Goal: Information Seeking & Learning: Find specific fact

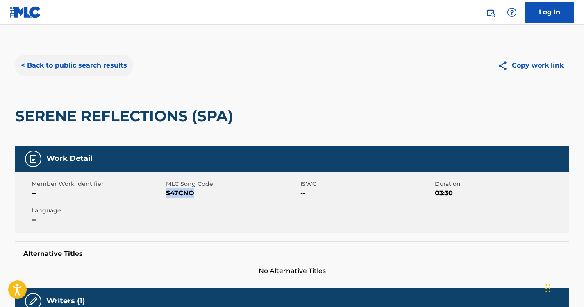
click at [92, 69] on button "< Back to public search results" at bounding box center [74, 65] width 118 height 20
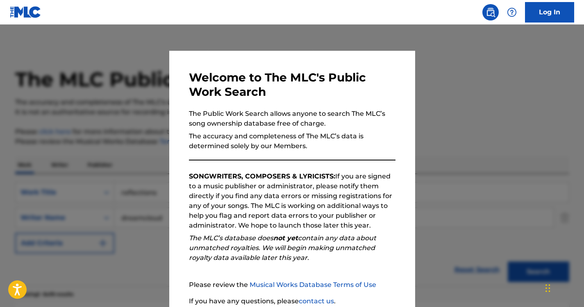
scroll to position [589, 0]
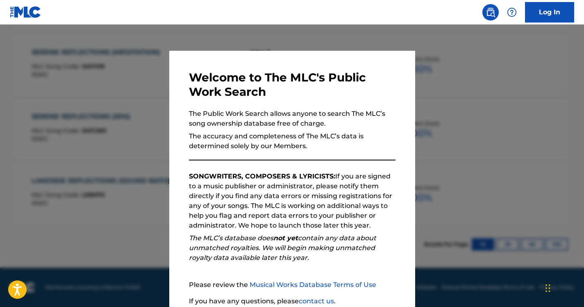
click at [129, 148] on div at bounding box center [292, 178] width 584 height 307
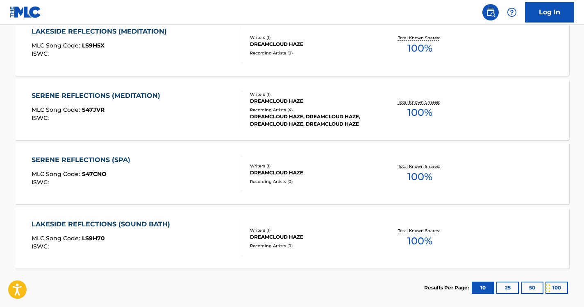
scroll to position [520, 0]
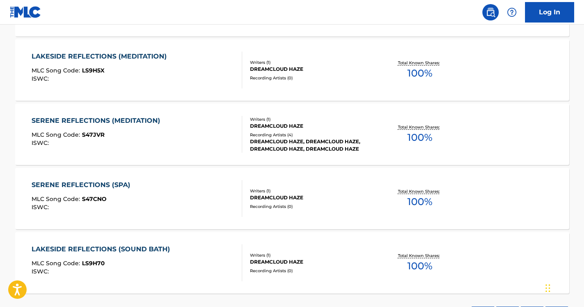
click at [150, 114] on div "SERENE REFLECTIONS (MEDITATION) MLC Song Code : S47JVR ISWC : Writers ( 1 ) DRE…" at bounding box center [292, 134] width 554 height 61
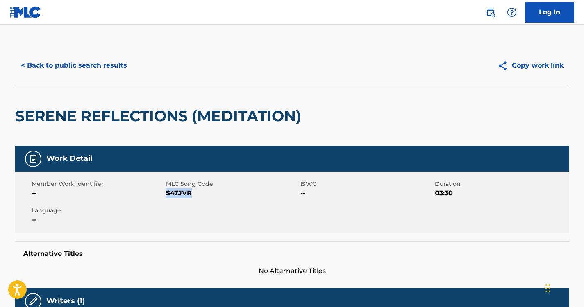
drag, startPoint x: 194, startPoint y: 190, endPoint x: 166, endPoint y: 190, distance: 28.3
click at [166, 190] on span "S47JVR" at bounding box center [232, 193] width 132 height 10
copy span "S47JVR"
click at [91, 61] on button "< Back to public search results" at bounding box center [74, 65] width 118 height 20
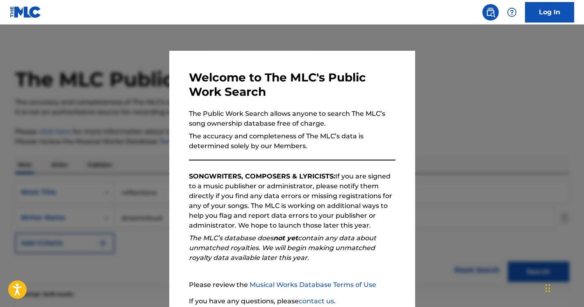
scroll to position [567, 0]
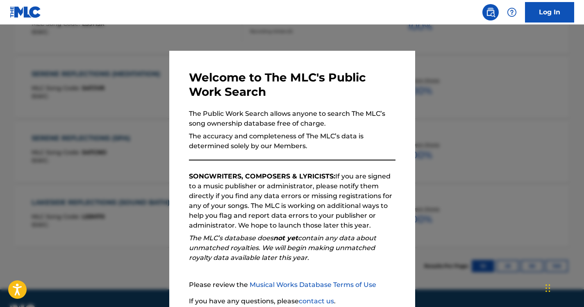
click at [127, 137] on div at bounding box center [292, 178] width 584 height 307
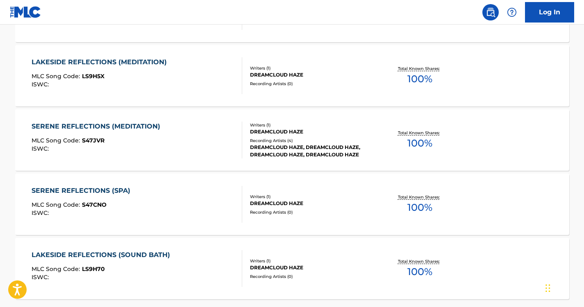
scroll to position [469, 0]
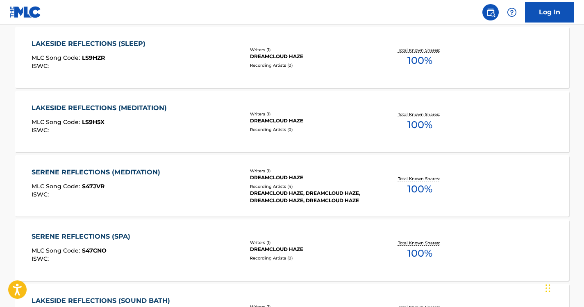
click at [117, 225] on div "SERENE REFLECTIONS (SPA) MLC Song Code : S47CNO ISWC : Writers ( 1 ) DREAMCLOUD…" at bounding box center [292, 250] width 554 height 61
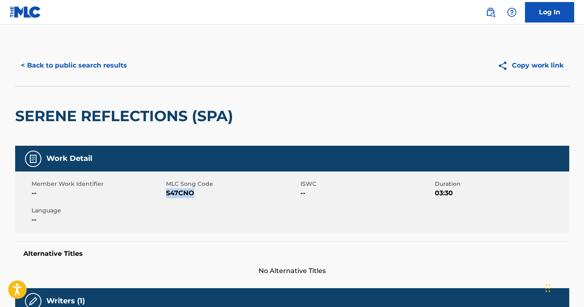
drag, startPoint x: 197, startPoint y: 195, endPoint x: 166, endPoint y: 195, distance: 30.3
click at [166, 195] on span "S47CNO" at bounding box center [232, 193] width 132 height 10
copy span "S47CNO"
click at [94, 59] on button "< Back to public search results" at bounding box center [74, 65] width 118 height 20
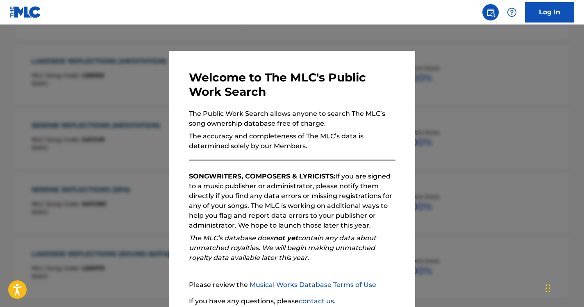
click at [101, 150] on div at bounding box center [292, 178] width 584 height 307
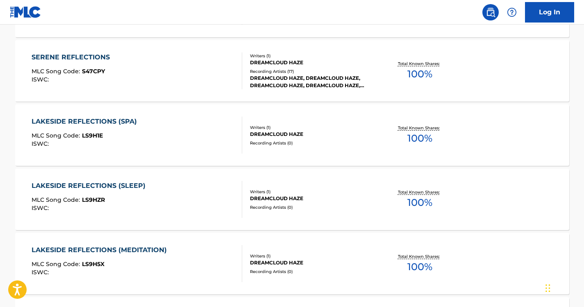
scroll to position [295, 0]
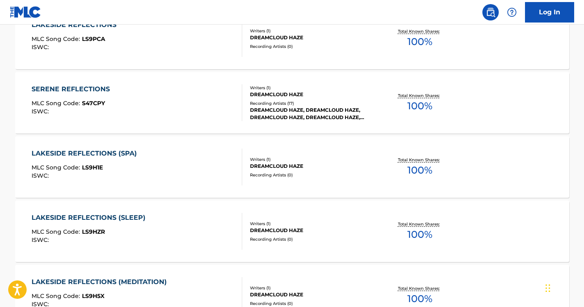
click at [109, 225] on div "LAKESIDE REFLECTIONS (SLEEP) MLC Song Code : LS9HZR ISWC :" at bounding box center [91, 231] width 118 height 37
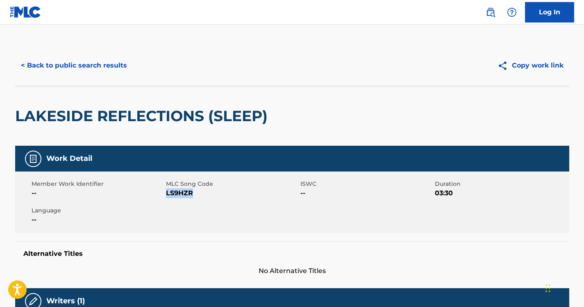
drag, startPoint x: 193, startPoint y: 194, endPoint x: 166, endPoint y: 194, distance: 26.2
click at [166, 194] on span "LS9HZR" at bounding box center [232, 193] width 132 height 10
copy span "LS9HZR"
click at [84, 68] on button "< Back to public search results" at bounding box center [74, 65] width 118 height 20
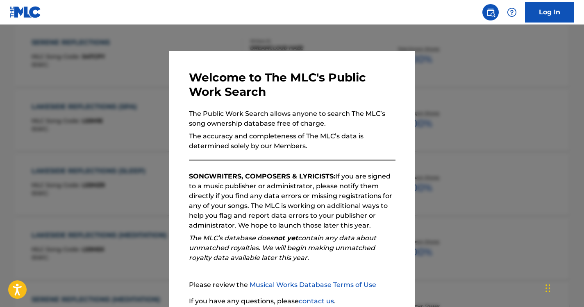
click at [448, 120] on div at bounding box center [292, 178] width 584 height 307
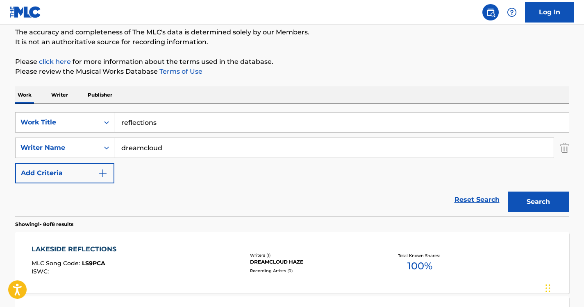
scroll to position [0, 0]
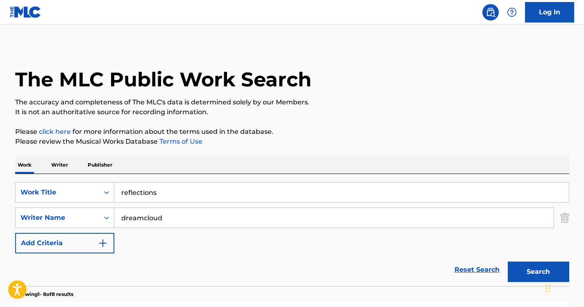
drag, startPoint x: 193, startPoint y: 192, endPoint x: 7, endPoint y: 159, distance: 188.4
type input "virtual"
drag, startPoint x: 177, startPoint y: 209, endPoint x: 107, endPoint y: 203, distance: 71.1
click at [107, 203] on div "SearchWithCriteriaa42daa34-0108-4b41-bbc1-0ec571f7d2cb Work Title virtual Searc…" at bounding box center [292, 217] width 554 height 71
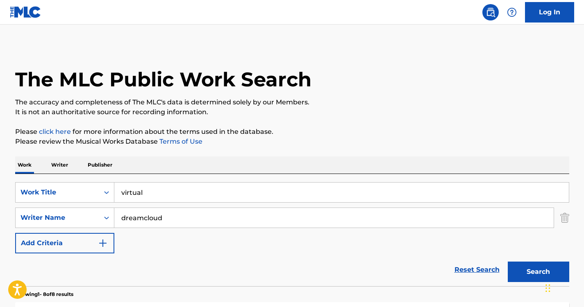
paste input "Hysteria"
type input "Hysteria"
click at [539, 268] on button "Search" at bounding box center [538, 272] width 61 height 20
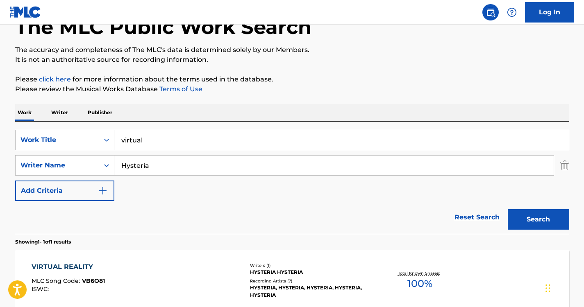
scroll to position [138, 0]
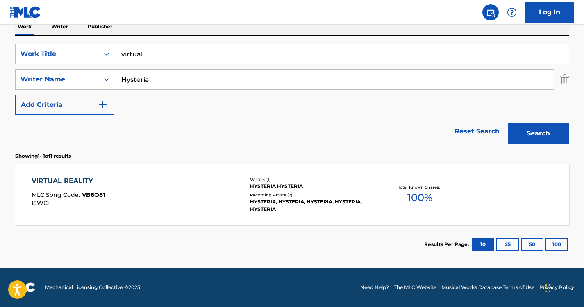
click at [90, 181] on div "VIRTUAL REALITY" at bounding box center [68, 181] width 73 height 10
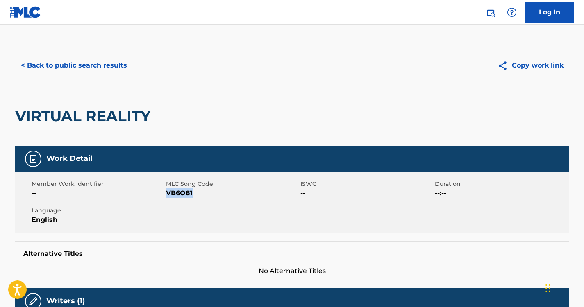
drag, startPoint x: 195, startPoint y: 190, endPoint x: 167, endPoint y: 194, distance: 28.1
click at [167, 194] on span "VB6O81" at bounding box center [232, 193] width 132 height 10
copy span "VB6O81"
click at [101, 73] on button "< Back to public search results" at bounding box center [74, 65] width 118 height 20
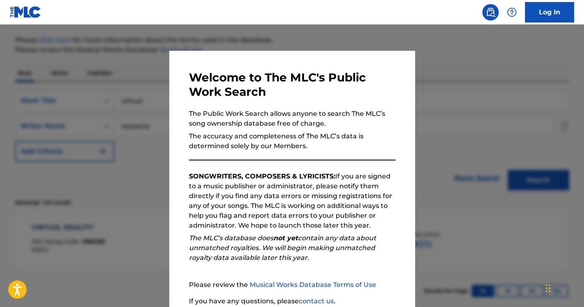
click at [120, 171] on div at bounding box center [292, 178] width 584 height 307
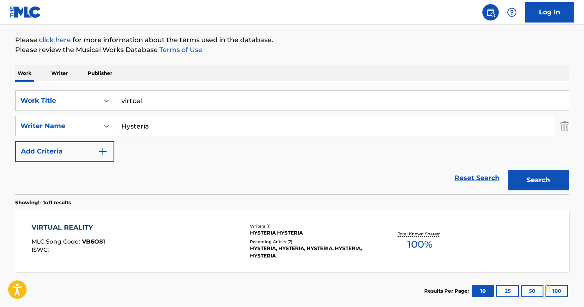
drag, startPoint x: 183, startPoint y: 124, endPoint x: 16, endPoint y: 114, distance: 167.4
click at [16, 114] on div "SearchWithCriteriaa42daa34-0108-4b41-bbc1-0ec571f7d2cb Work Title virtual Searc…" at bounding box center [292, 126] width 554 height 71
paste input "[PERSON_NAME]"
type input "[PERSON_NAME]"
click at [544, 185] on button "Search" at bounding box center [538, 180] width 61 height 20
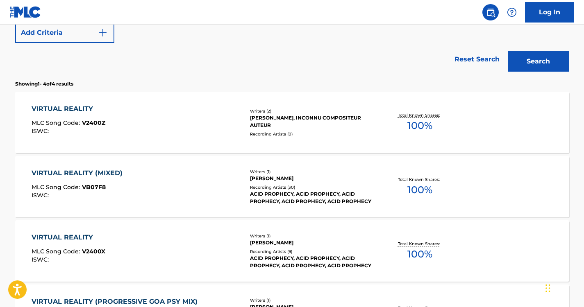
scroll to position [226, 0]
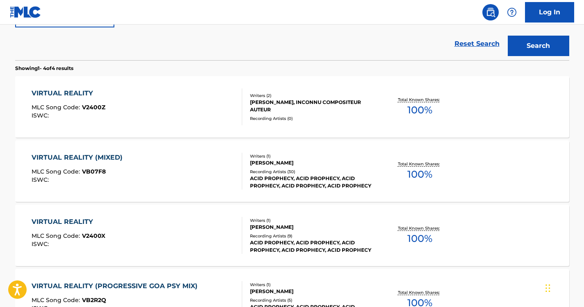
click at [91, 229] on div "VIRTUAL REALITY MLC Song Code : V2400X ISWC :" at bounding box center [69, 235] width 74 height 37
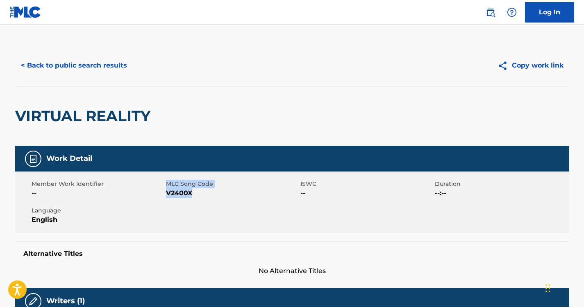
drag, startPoint x: 192, startPoint y: 193, endPoint x: 164, endPoint y: 194, distance: 28.3
click at [164, 194] on div "Member Work Identifier -- MLC Song Code V2400X ISWC -- Duration --:-- Language …" at bounding box center [292, 202] width 554 height 61
drag, startPoint x: 164, startPoint y: 194, endPoint x: 200, endPoint y: 194, distance: 36.5
click at [200, 194] on span "V2400X" at bounding box center [232, 193] width 132 height 10
drag, startPoint x: 192, startPoint y: 193, endPoint x: 166, endPoint y: 196, distance: 26.4
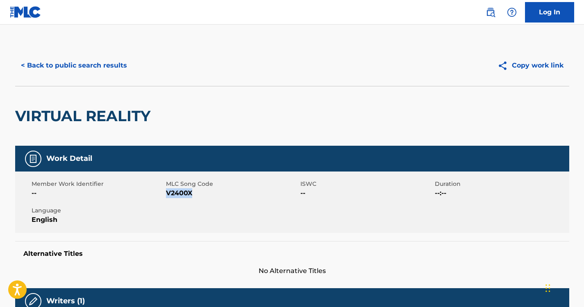
click at [166, 196] on span "V2400X" at bounding box center [232, 193] width 132 height 10
copy span "V2400X"
click at [86, 57] on button "< Back to public search results" at bounding box center [74, 65] width 118 height 20
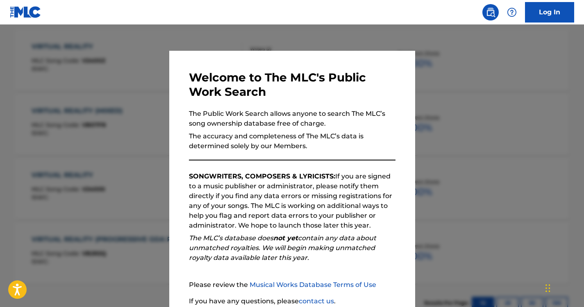
click at [136, 90] on div at bounding box center [292, 178] width 584 height 307
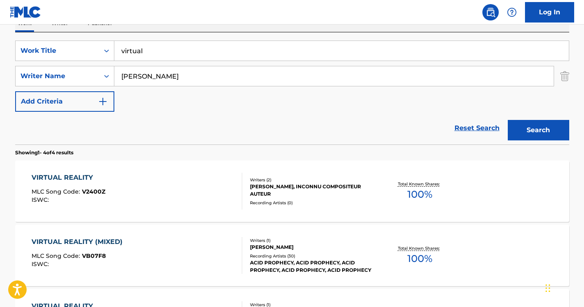
scroll to position [0, 0]
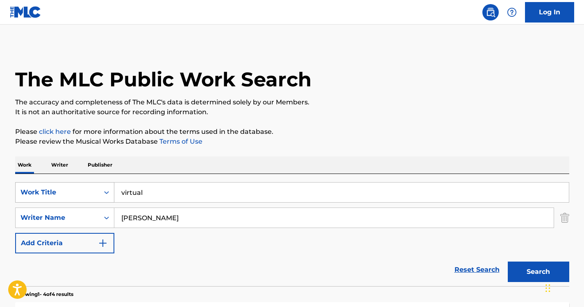
drag, startPoint x: 191, startPoint y: 212, endPoint x: 66, endPoint y: 195, distance: 126.4
click at [66, 195] on div "SearchWithCriteriaa42daa34-0108-4b41-bbc1-0ec571f7d2cb Work Title virtual Searc…" at bounding box center [292, 217] width 554 height 71
paste input "[PERSON_NAME]"
type input "[PERSON_NAME]"
click at [324, 143] on p "Please review the Musical Works Database Terms of Use" at bounding box center [292, 142] width 554 height 10
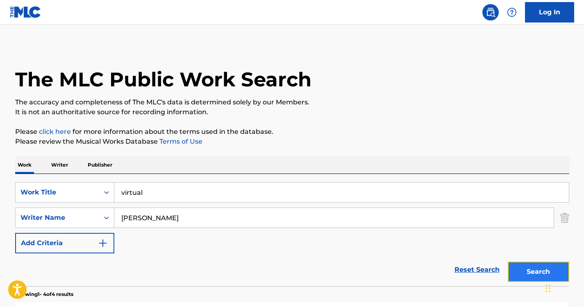
click at [530, 269] on button "Search" at bounding box center [538, 272] width 61 height 20
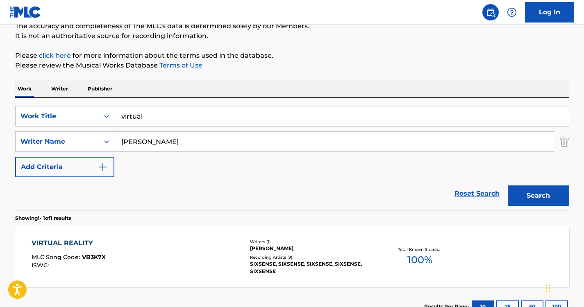
scroll to position [133, 0]
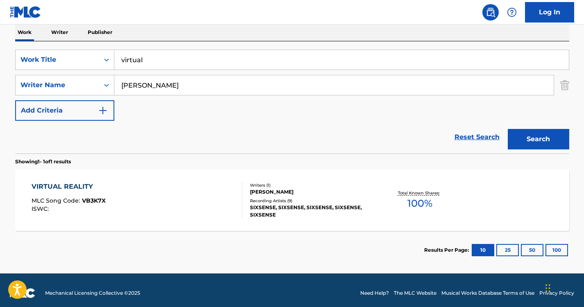
click at [73, 185] on div "VIRTUAL REALITY" at bounding box center [69, 187] width 74 height 10
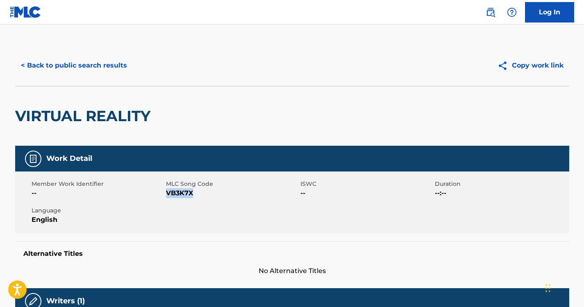
drag, startPoint x: 194, startPoint y: 190, endPoint x: 166, endPoint y: 190, distance: 27.9
click at [166, 190] on span "VB3K7X" at bounding box center [232, 193] width 132 height 10
copy span "VB3K7X"
click at [86, 66] on button "< Back to public search results" at bounding box center [74, 65] width 118 height 20
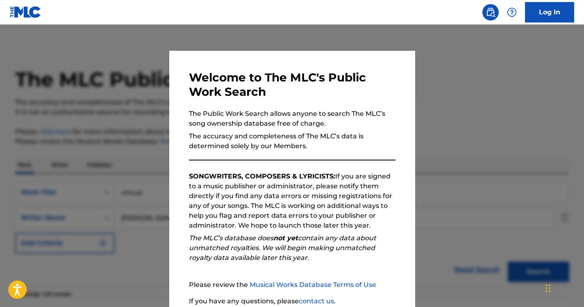
scroll to position [92, 0]
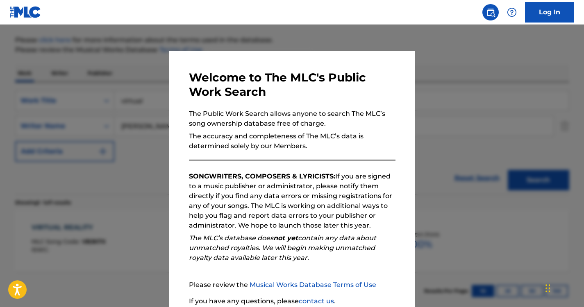
click at [94, 81] on div at bounding box center [292, 178] width 584 height 307
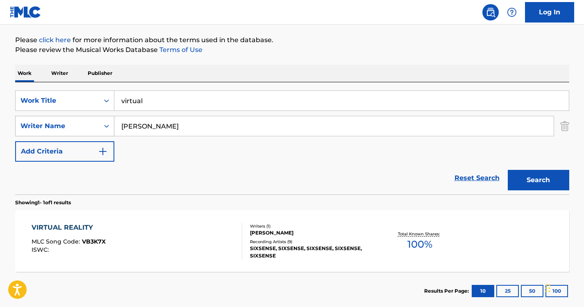
drag, startPoint x: 180, startPoint y: 125, endPoint x: 77, endPoint y: 124, distance: 103.6
click at [77, 124] on div "SearchWithCriteria82d07ab8-859d-46ac-8a44-4a28ce86789b Writer Name [PERSON_NAME]" at bounding box center [292, 126] width 554 height 20
paste input "Dos Banditos"
click at [123, 125] on input "Dos Banditos" at bounding box center [333, 126] width 439 height 20
type input "Dos Banditos"
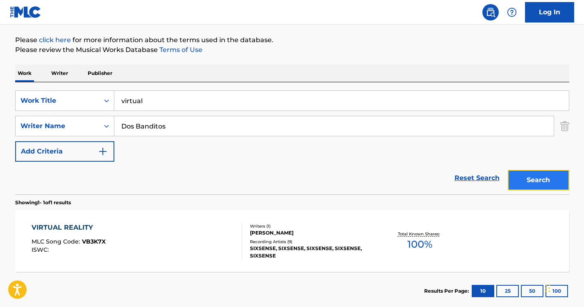
click at [556, 179] on button "Search" at bounding box center [538, 180] width 61 height 20
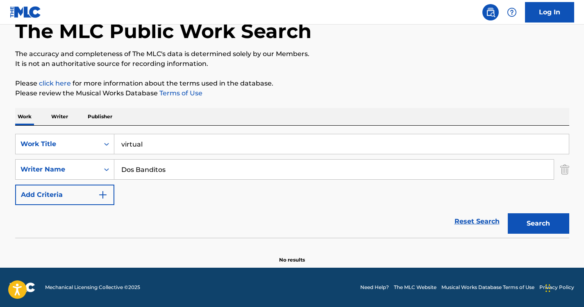
scroll to position [48, 0]
